Goal: Navigation & Orientation: Find specific page/section

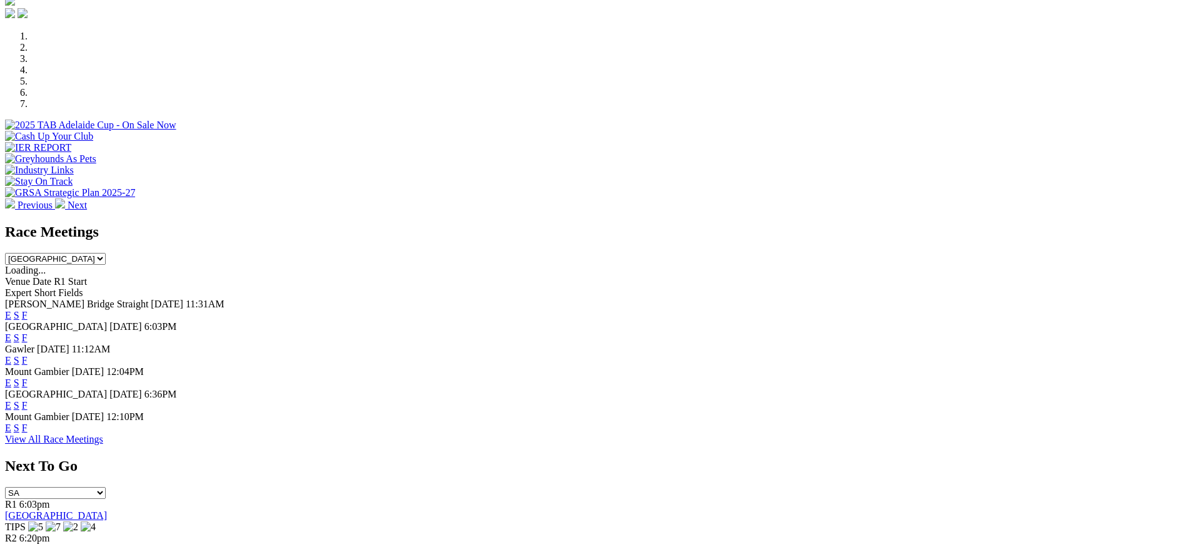
scroll to position [368, 0]
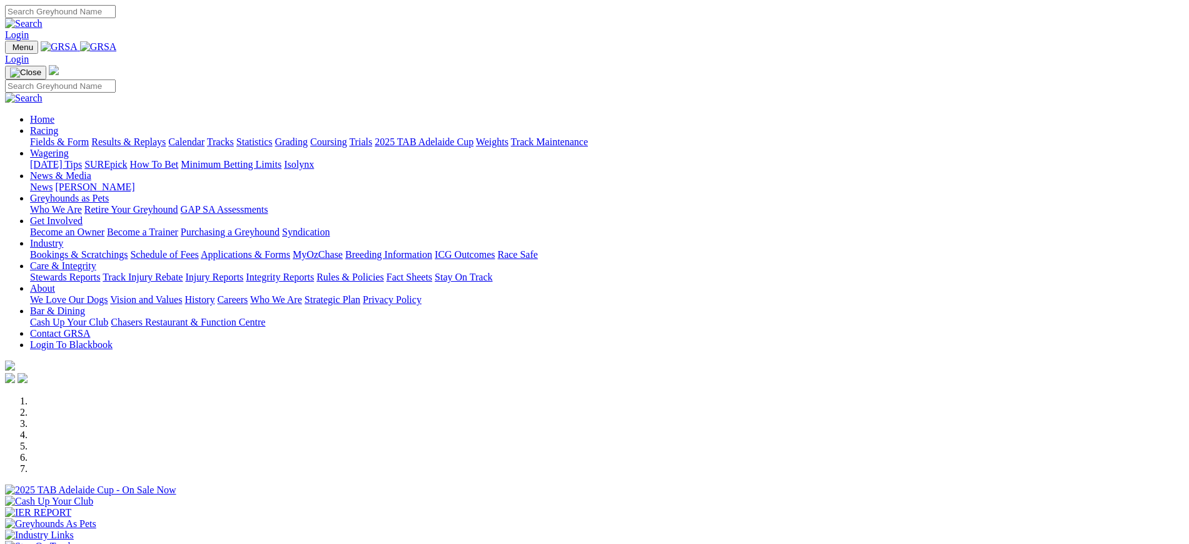
click at [135, 181] on link "[PERSON_NAME]" at bounding box center [94, 186] width 79 height 11
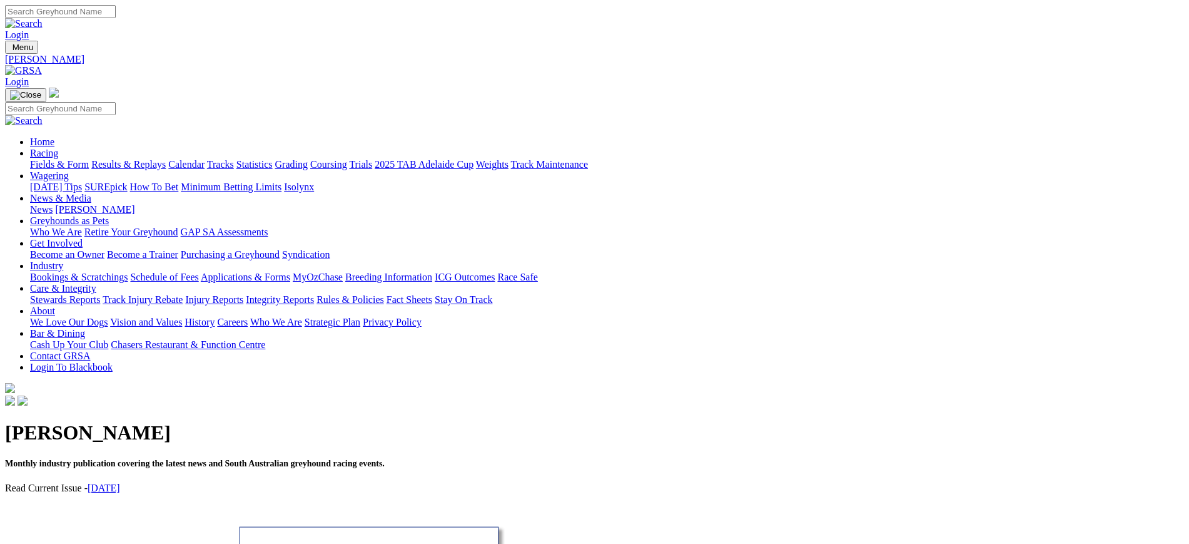
click at [53, 204] on link "News" at bounding box center [41, 209] width 23 height 11
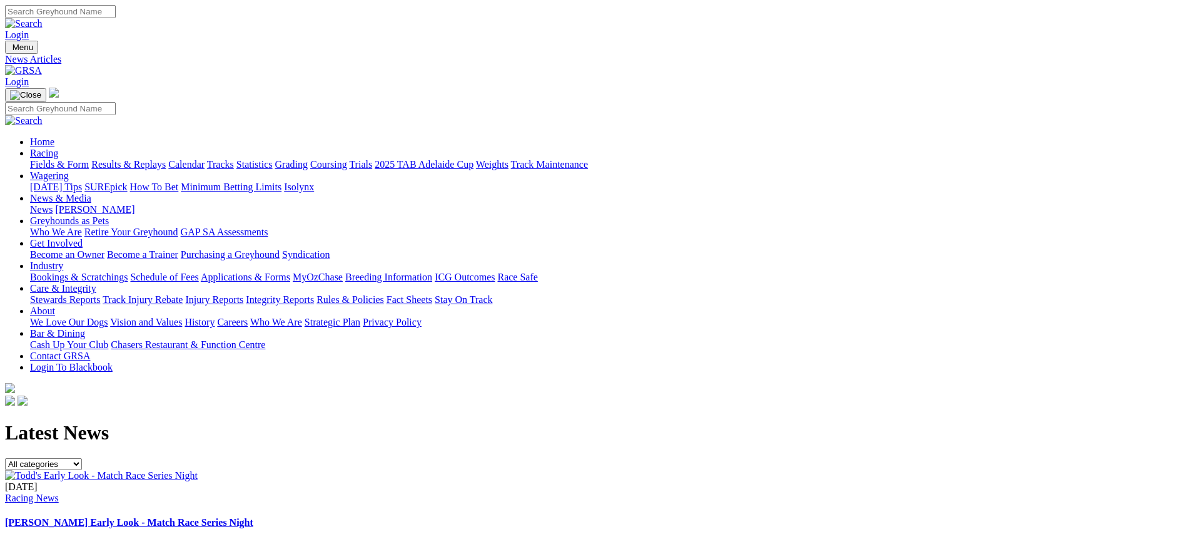
click at [42, 65] on img at bounding box center [23, 70] width 37 height 11
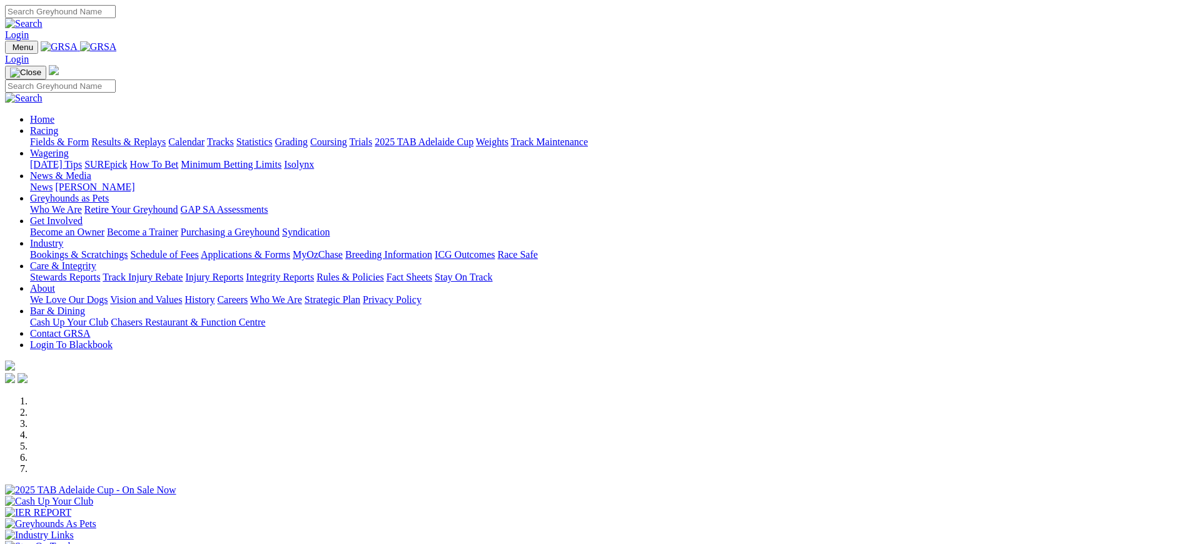
scroll to position [388, 0]
